Goal: Task Accomplishment & Management: Manage account settings

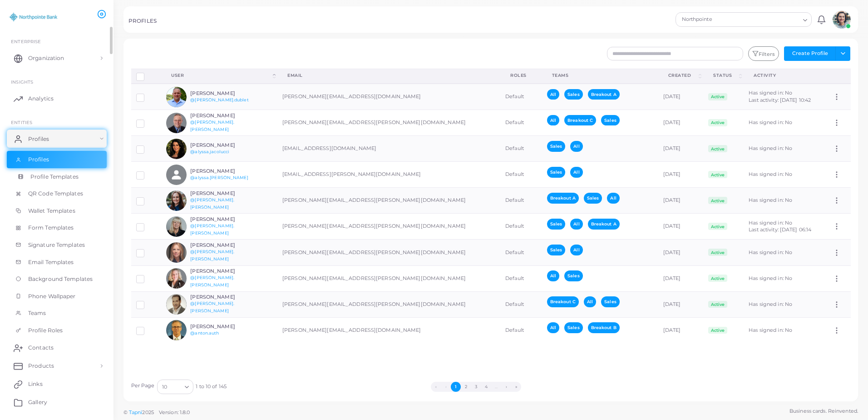
click at [49, 179] on span "Profile Templates" at bounding box center [54, 177] width 48 height 8
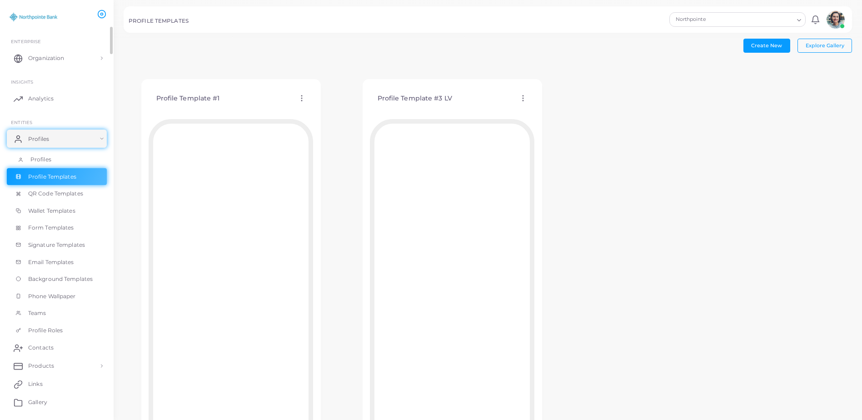
click at [34, 163] on link "Profiles" at bounding box center [57, 159] width 100 height 17
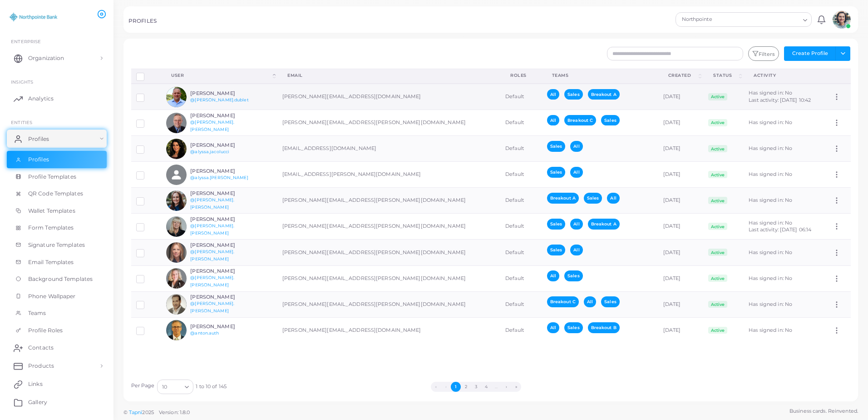
click at [202, 96] on div "[PERSON_NAME] @[PERSON_NAME].dublet" at bounding box center [223, 96] width 67 height 13
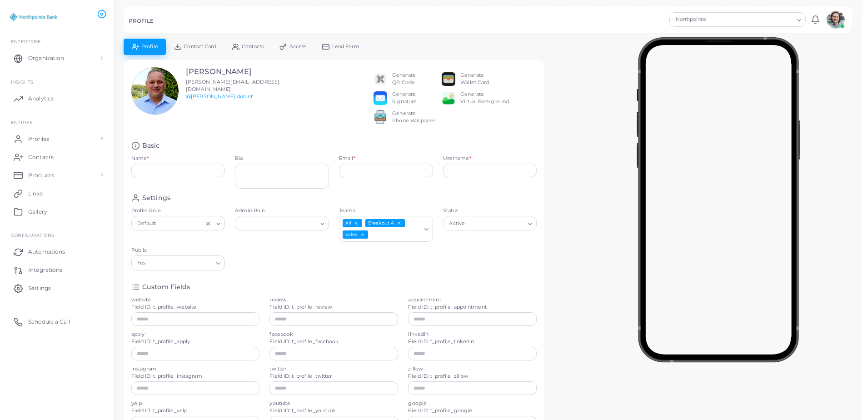
type input "**********"
type textarea "**********"
type input "**********"
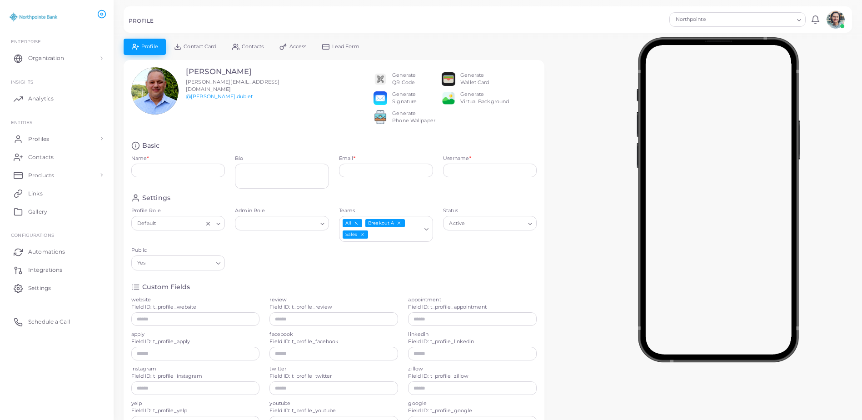
type input "**********"
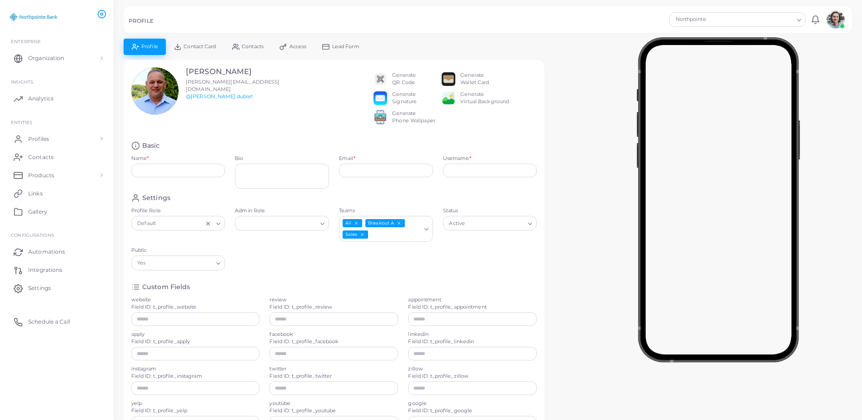
type input "**********"
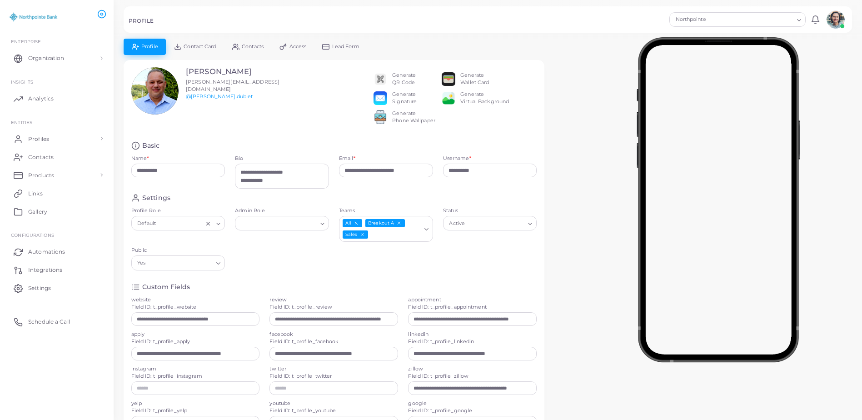
click at [197, 51] on link "Contact Card" at bounding box center [195, 47] width 58 height 16
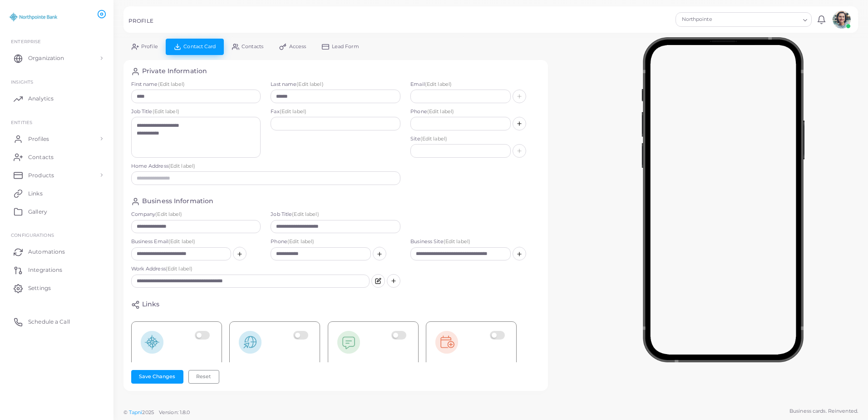
click at [243, 44] on span "Contacts" at bounding box center [253, 46] width 22 height 5
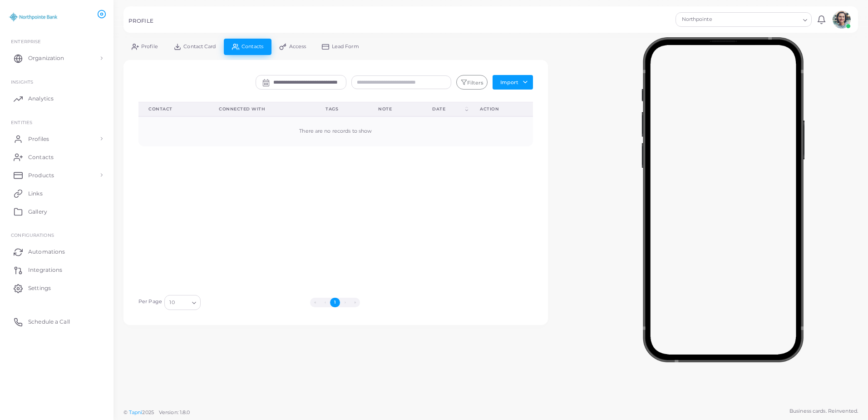
click at [295, 45] on span "Access" at bounding box center [297, 46] width 17 height 5
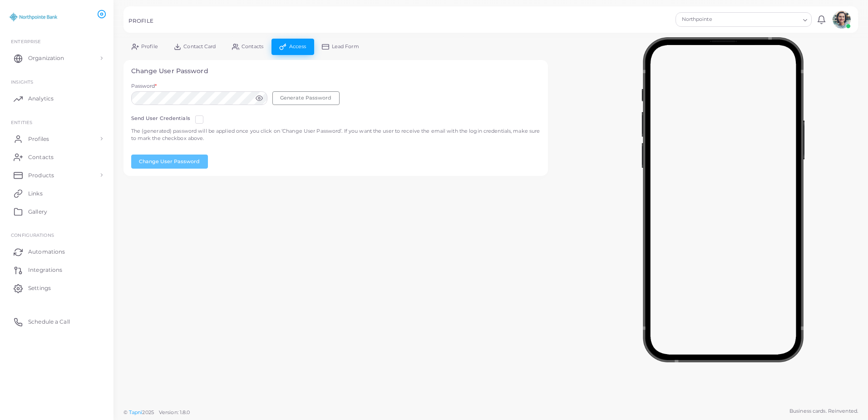
click at [338, 48] on span "Lead Form" at bounding box center [345, 46] width 27 height 5
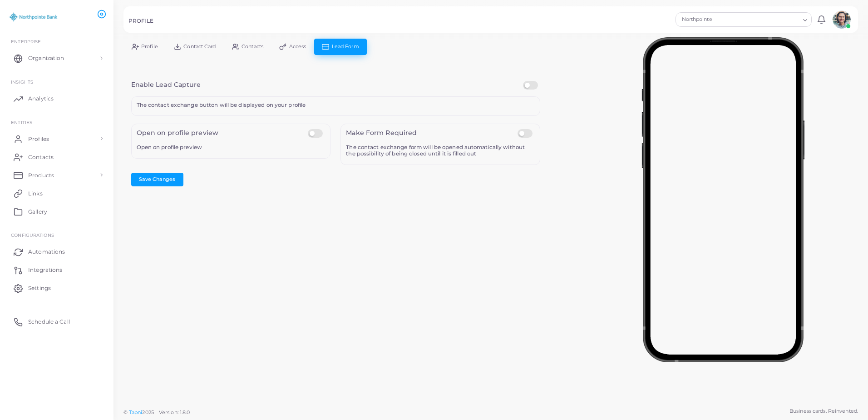
click at [144, 53] on link "Profile" at bounding box center [145, 47] width 42 height 16
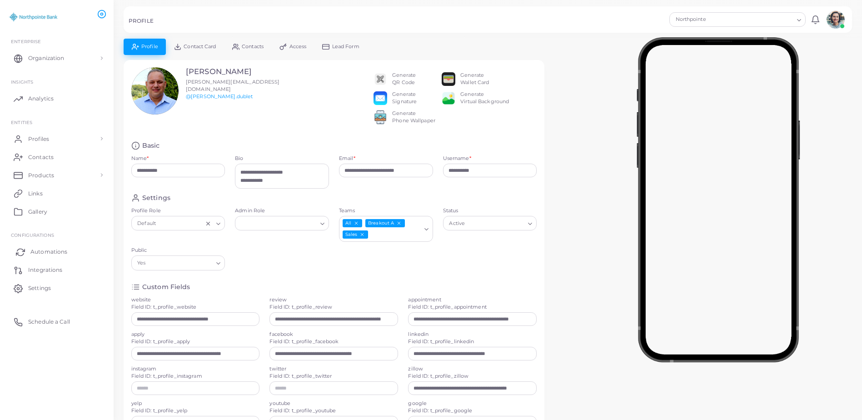
click at [46, 253] on span "Automations" at bounding box center [48, 252] width 37 height 8
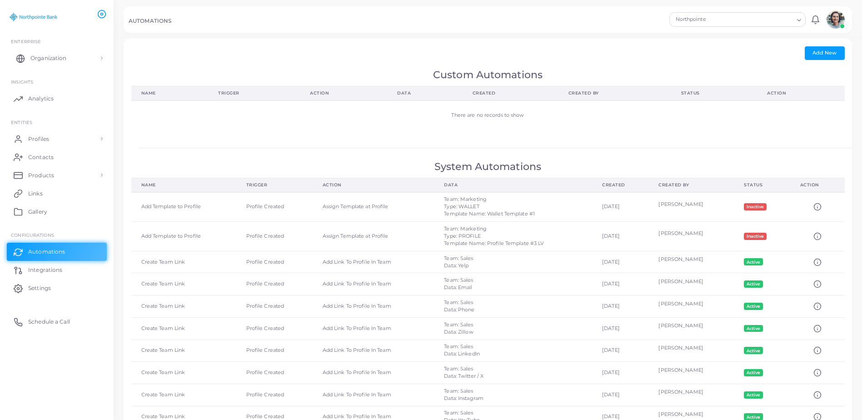
click at [47, 58] on span "Organization" at bounding box center [48, 58] width 36 height 8
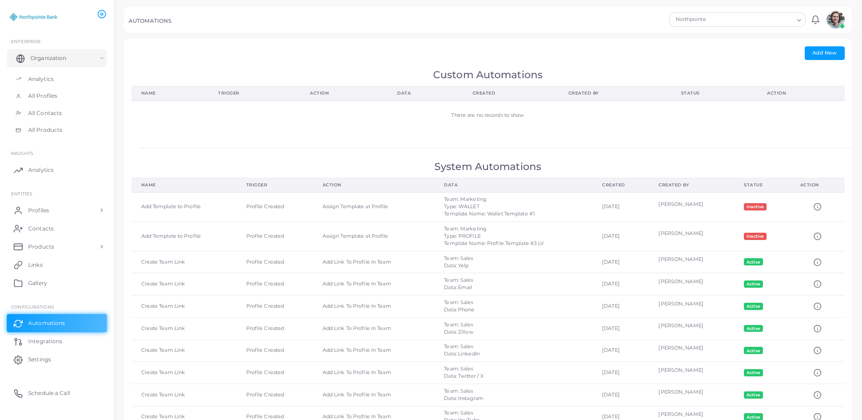
click at [52, 61] on span "Organization" at bounding box center [48, 58] width 36 height 8
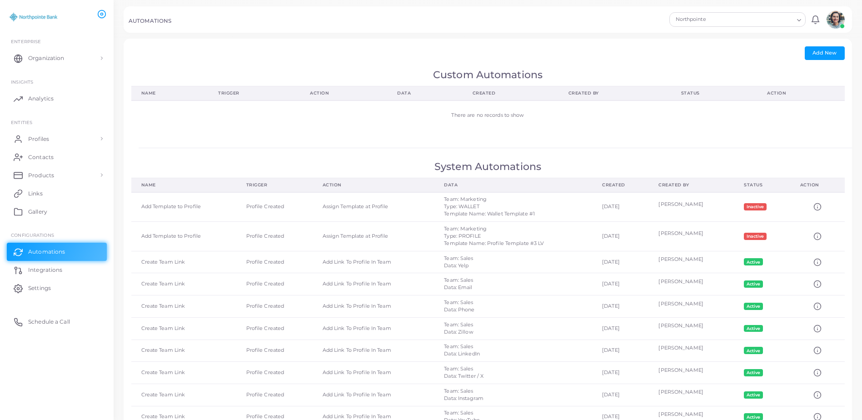
click at [49, 21] on img at bounding box center [33, 17] width 50 height 17
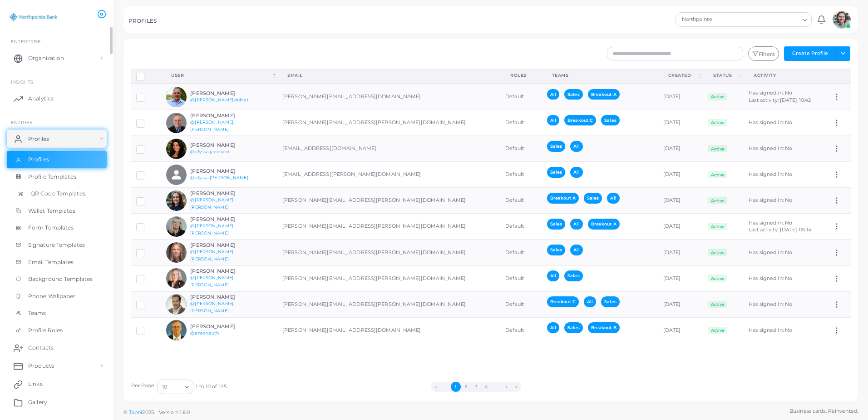
click at [40, 190] on span "QR Code Templates" at bounding box center [57, 193] width 55 height 8
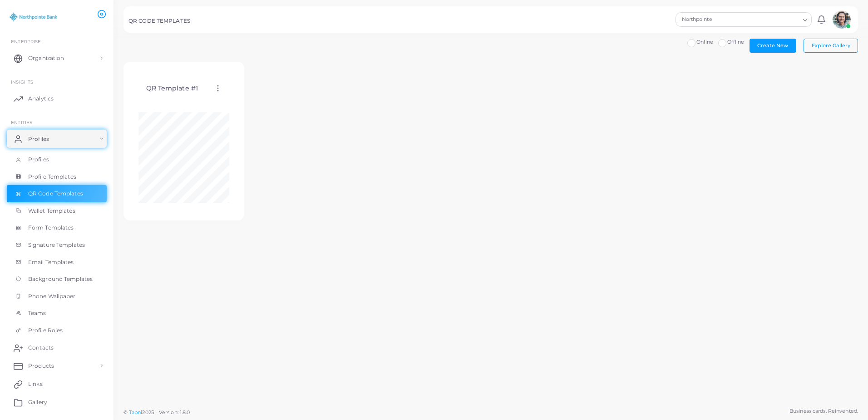
click at [214, 90] on icon at bounding box center [218, 88] width 8 height 8
click at [383, 83] on div "QR Template #1 Edit Template Assign template Duplicate Template Delete Template…" at bounding box center [491, 146] width 735 height 168
click at [218, 90] on icon at bounding box center [218, 88] width 8 height 8
click at [604, 100] on div "QR Template #1 Edit Template Assign template Duplicate Template Delete Template…" at bounding box center [491, 146] width 735 height 168
click at [60, 181] on link "Profile Templates" at bounding box center [57, 176] width 100 height 17
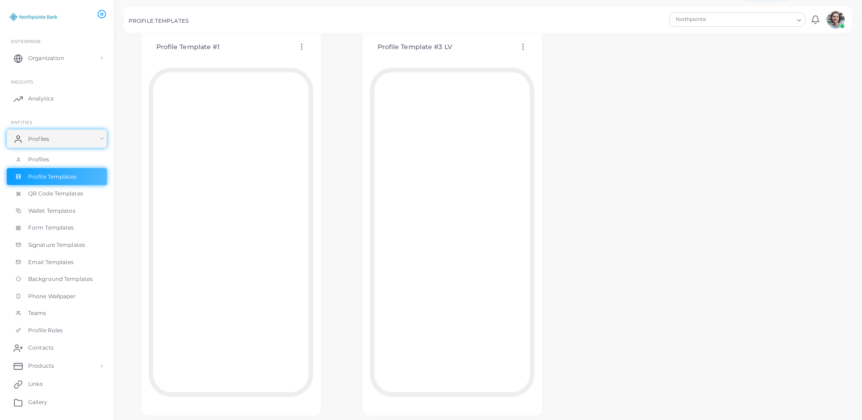
scroll to position [35, 0]
click at [524, 62] on icon at bounding box center [523, 63] width 8 height 8
click at [540, 73] on link "Edit Template" at bounding box center [562, 73] width 75 height 12
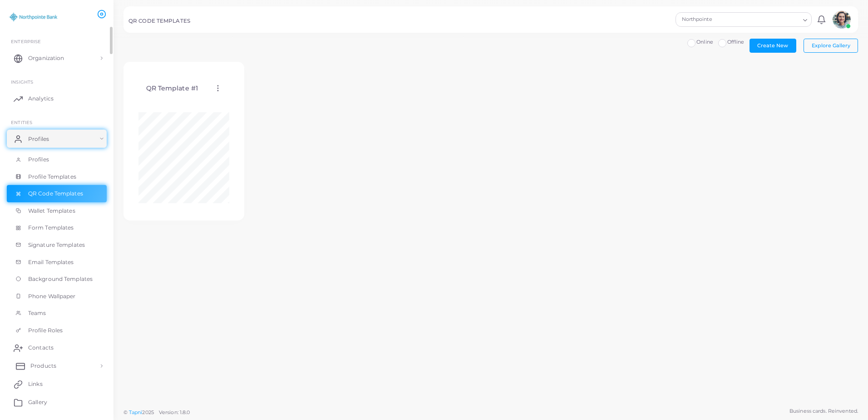
click at [65, 361] on link "Products" at bounding box center [57, 366] width 100 height 18
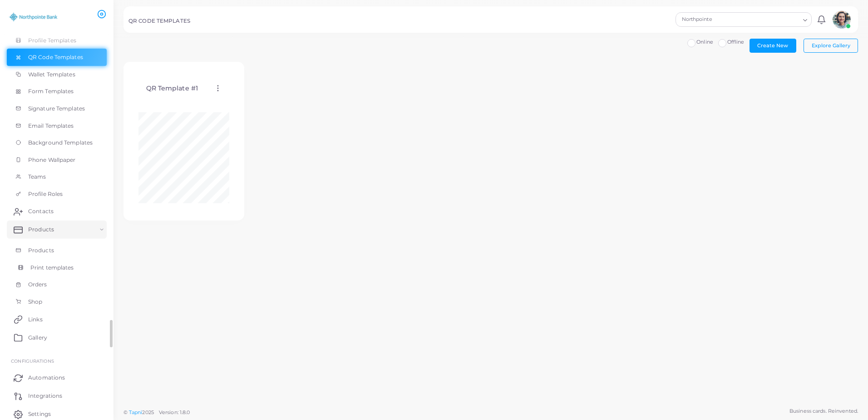
scroll to position [172, 0]
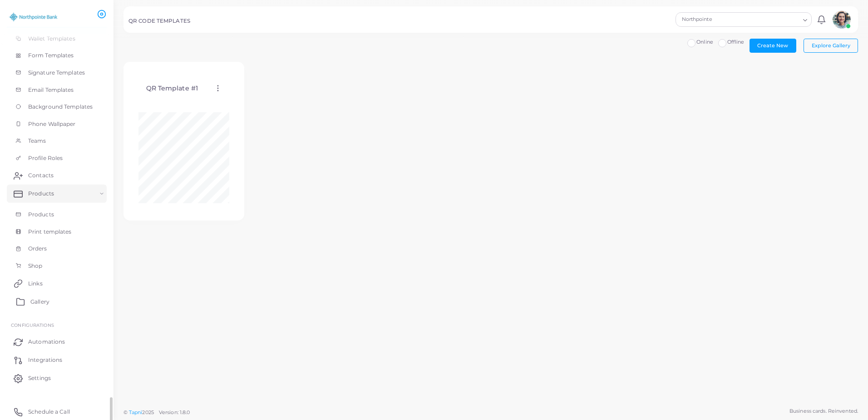
click at [39, 303] on span "Gallery" at bounding box center [39, 301] width 19 height 8
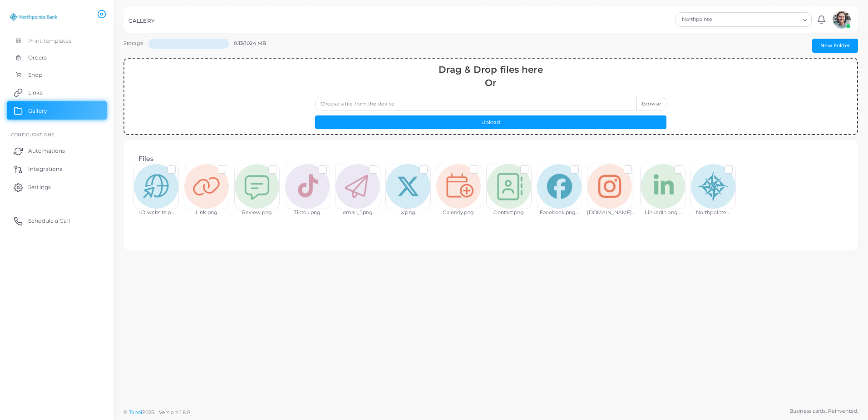
click at [841, 16] on img at bounding box center [842, 19] width 18 height 18
click at [802, 223] on div "Files LO website.p... Link.png Review.png Tiktok.png email_1.png X.png Calendy.…" at bounding box center [491, 195] width 720 height 96
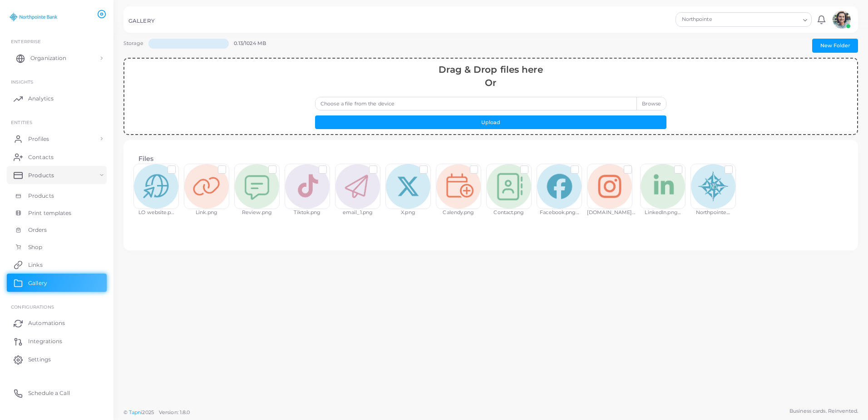
click at [40, 58] on span "Organization" at bounding box center [48, 58] width 36 height 8
click at [46, 131] on span "All Products" at bounding box center [47, 130] width 34 height 8
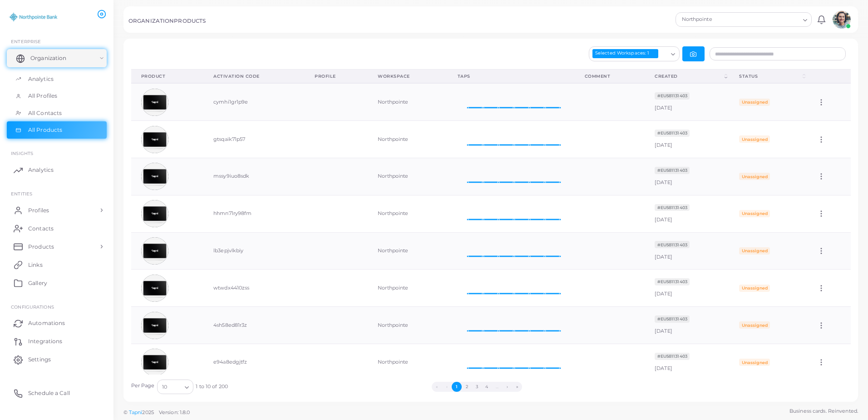
click at [37, 60] on span "Organization" at bounding box center [48, 58] width 36 height 8
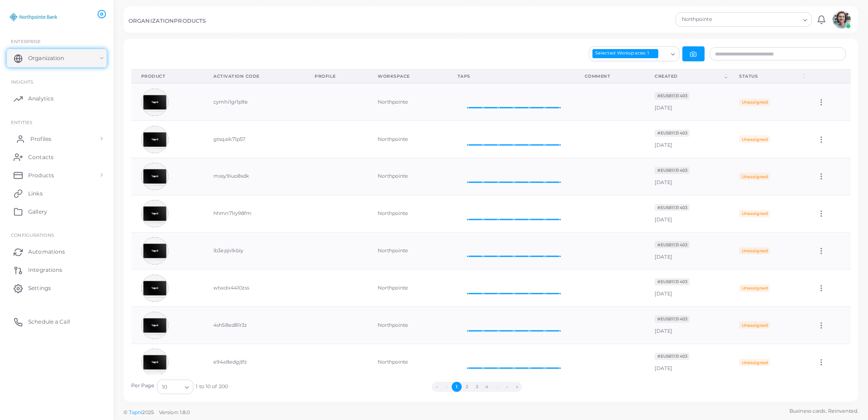
click at [35, 135] on span "Profiles" at bounding box center [40, 139] width 21 height 8
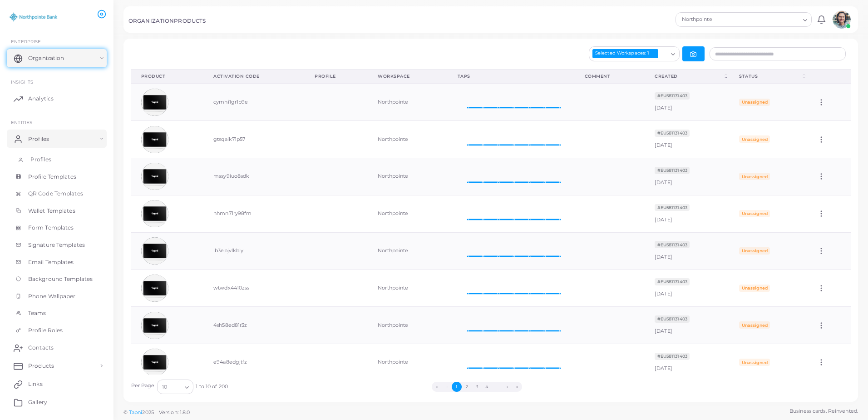
click at [48, 163] on span "Profiles" at bounding box center [40, 159] width 21 height 8
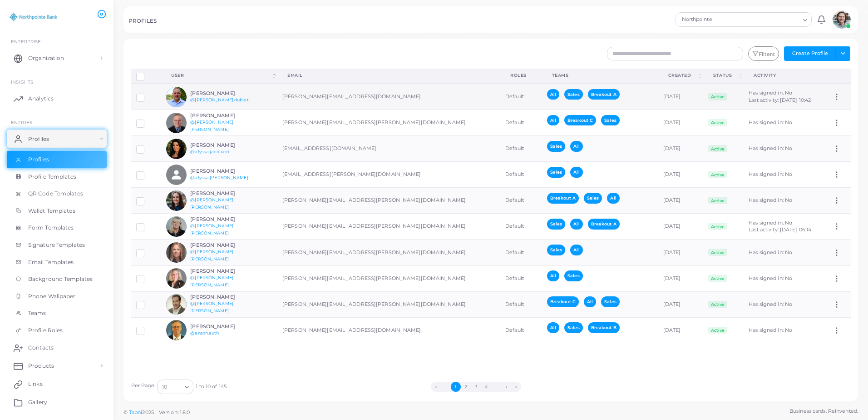
click at [205, 95] on h6 "[PERSON_NAME]" at bounding box center [223, 93] width 67 height 6
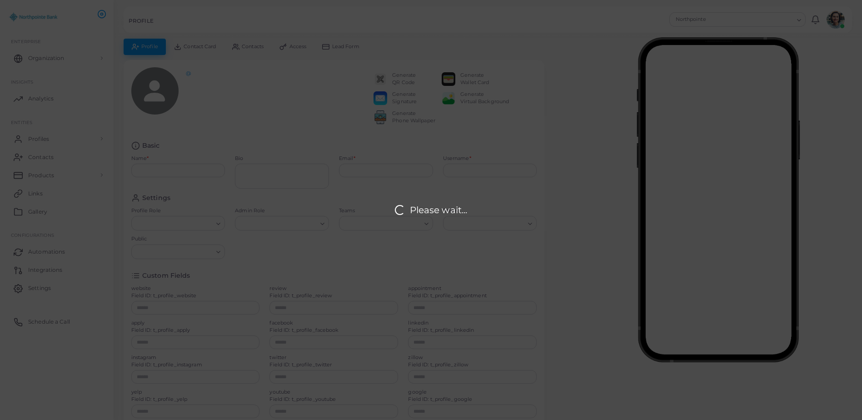
type input "**********"
type textarea "**********"
type input "**********"
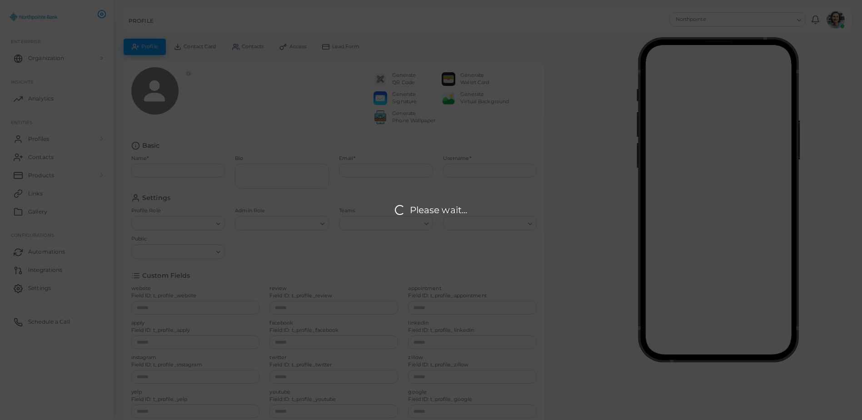
type input "**********"
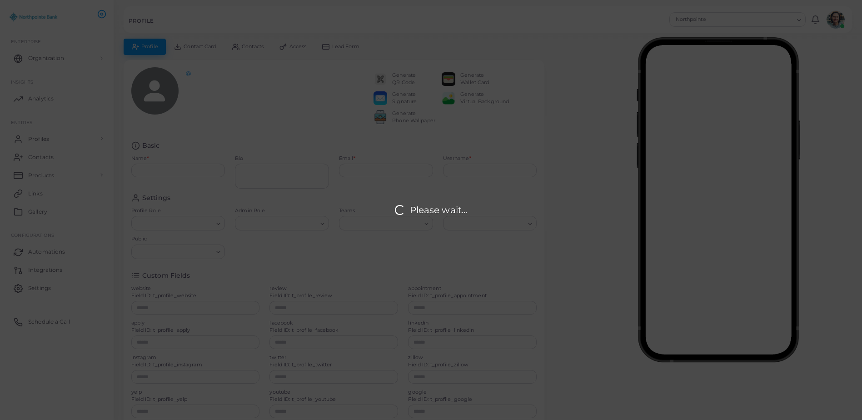
type input "**********"
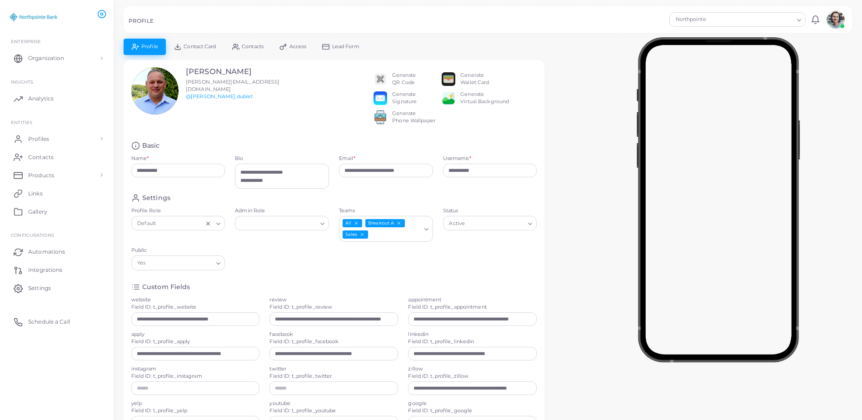
click at [401, 78] on div "Generate QR Code" at bounding box center [404, 79] width 24 height 15
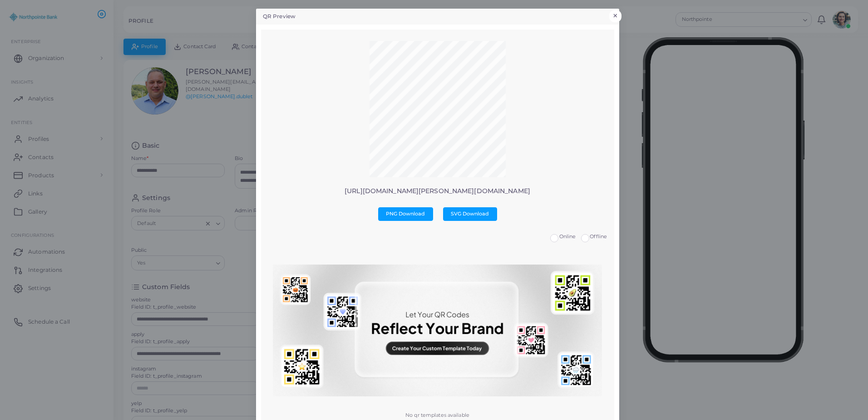
click at [618, 15] on button "×" at bounding box center [615, 16] width 12 height 12
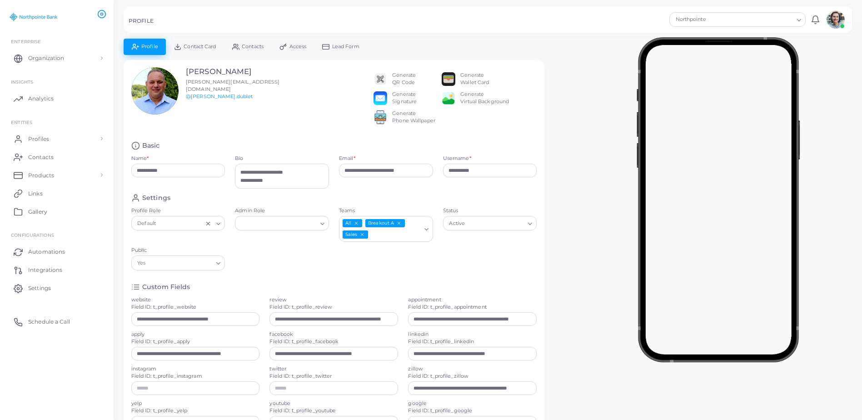
click at [474, 74] on div "Generate Wallet Card" at bounding box center [474, 79] width 29 height 15
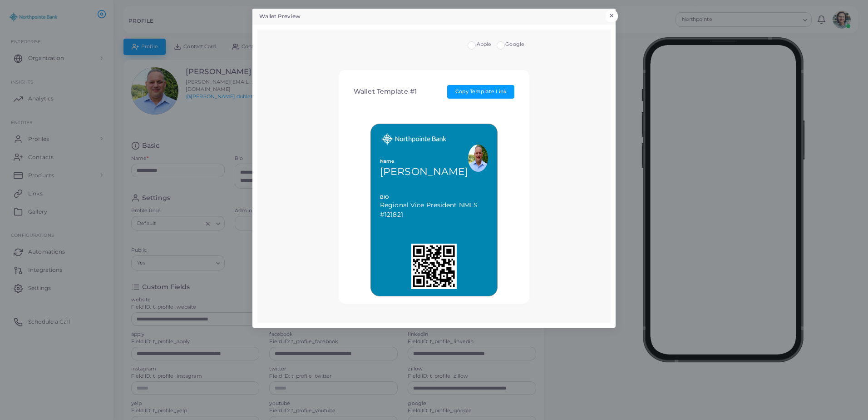
click at [613, 12] on button "×" at bounding box center [612, 16] width 12 height 12
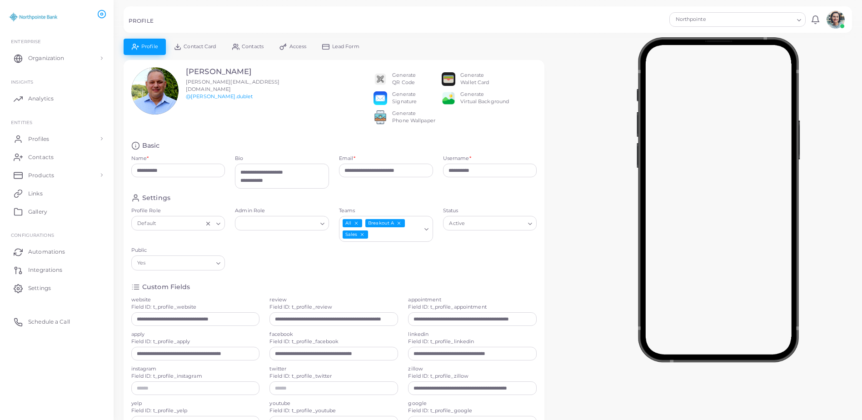
click at [475, 99] on div "Generate Virtual Background" at bounding box center [484, 98] width 49 height 15
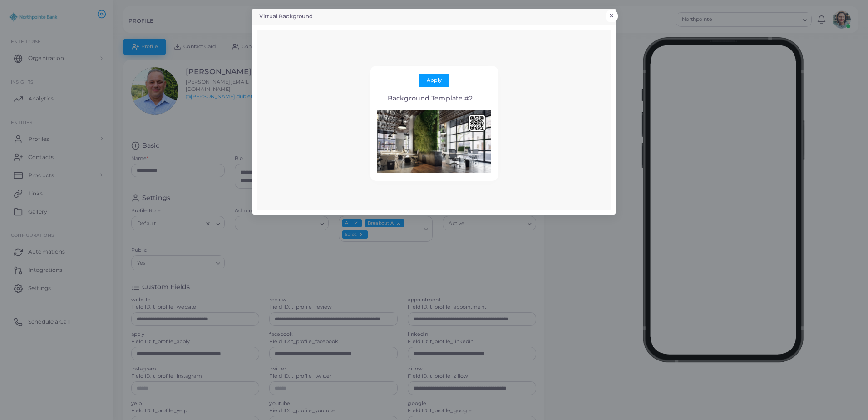
click at [618, 13] on div "Virtual Background × Apply Background Template #2" at bounding box center [434, 210] width 868 height 420
click at [612, 14] on button "×" at bounding box center [612, 16] width 12 height 12
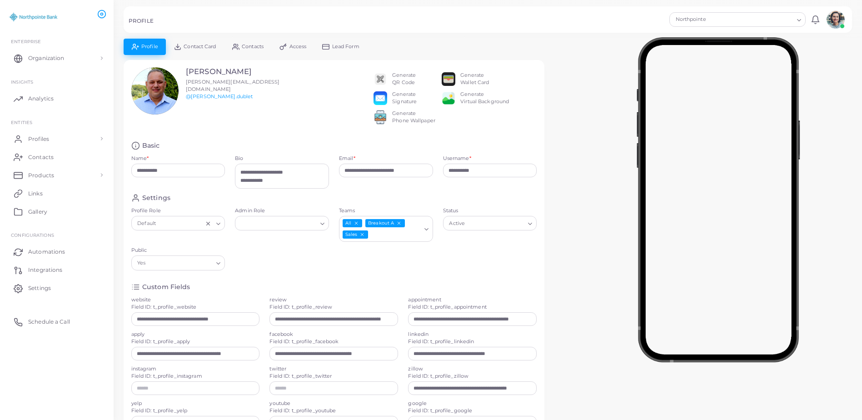
click at [403, 98] on div "Generate Signature" at bounding box center [404, 98] width 25 height 15
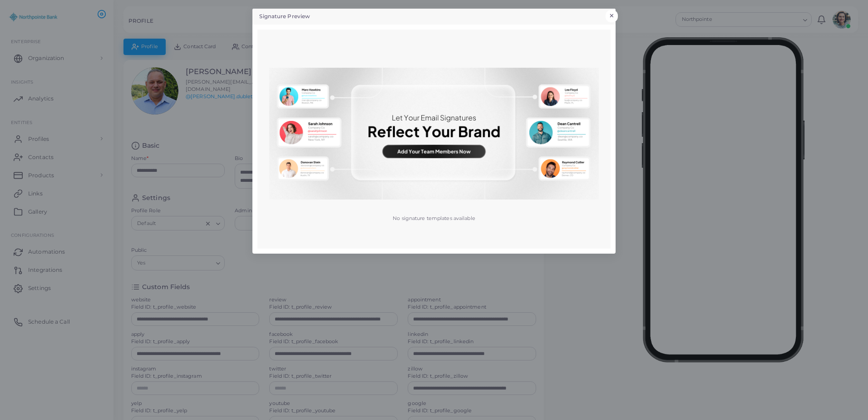
click at [613, 14] on button "×" at bounding box center [612, 16] width 12 height 12
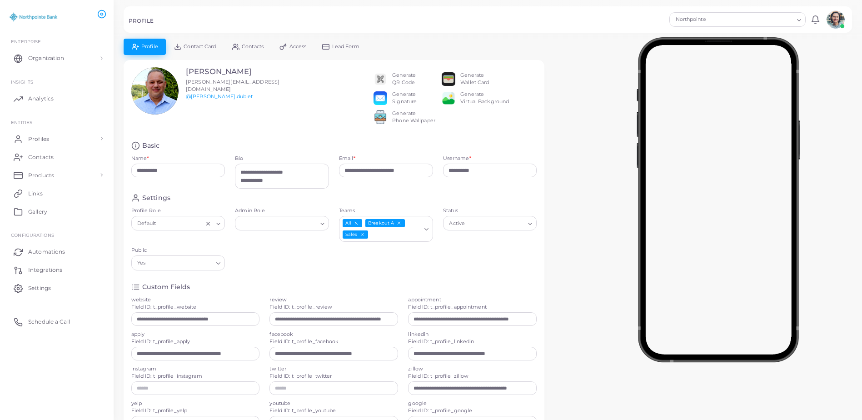
click at [404, 124] on div "Generate Phone Wallpaper" at bounding box center [413, 117] width 43 height 15
click at [381, 124] on img at bounding box center [380, 117] width 14 height 14
click at [413, 77] on div "Generate QR Code" at bounding box center [404, 79] width 24 height 15
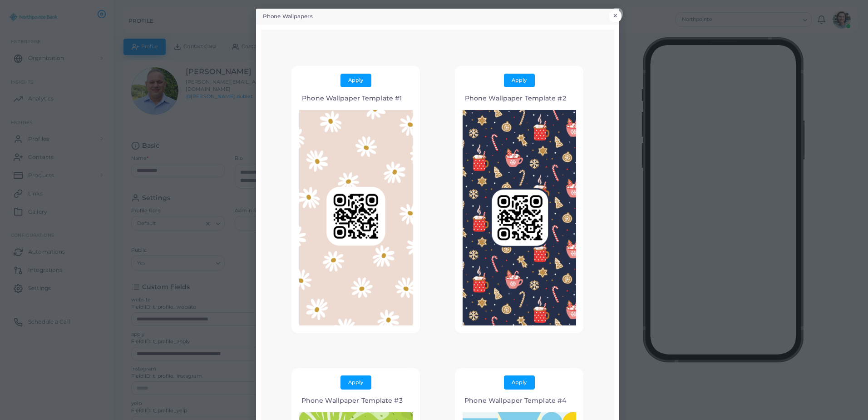
click at [615, 15] on button "×" at bounding box center [615, 16] width 12 height 12
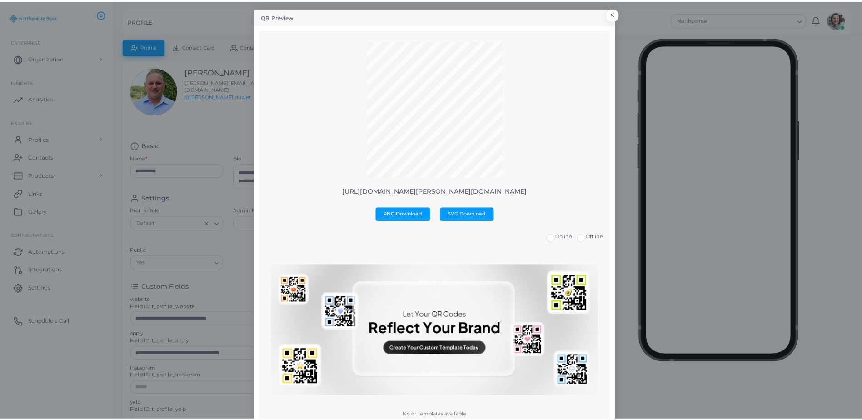
scroll to position [9, 0]
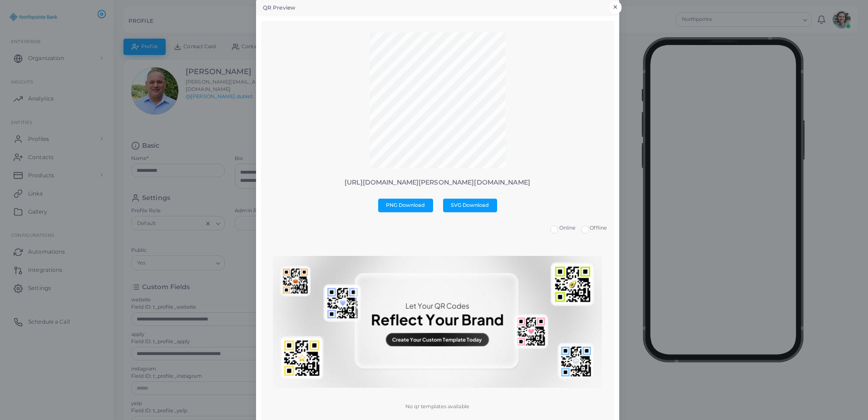
click at [614, 4] on button "×" at bounding box center [615, 7] width 12 height 12
